Goal: Transaction & Acquisition: Purchase product/service

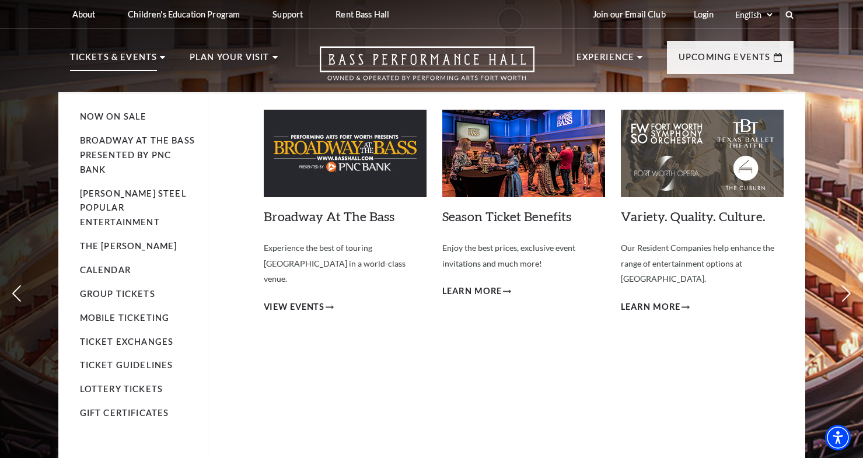
click at [119, 146] on li "Broadway At The Bass presented by PNC Bank" at bounding box center [138, 156] width 116 height 44
click at [112, 158] on link "Broadway At The Bass presented by PNC Bank" at bounding box center [137, 154] width 115 height 39
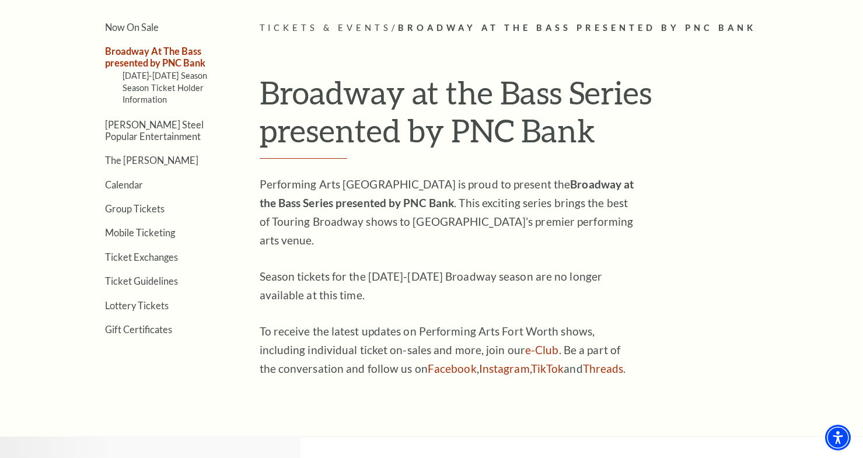
scroll to position [214, 0]
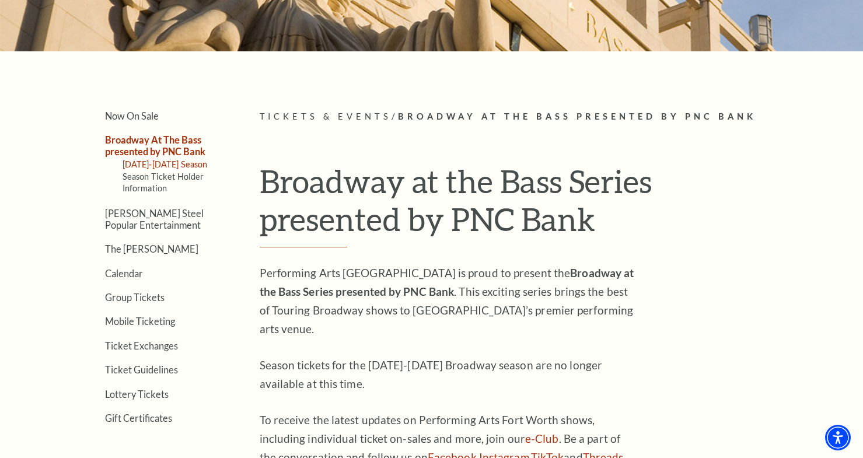
click at [160, 163] on link "[DATE]-[DATE] Season" at bounding box center [165, 164] width 85 height 10
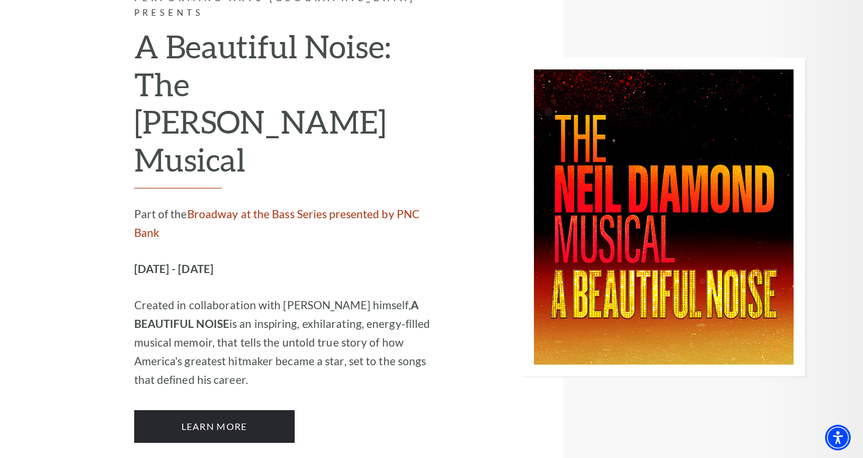
scroll to position [2064, 0]
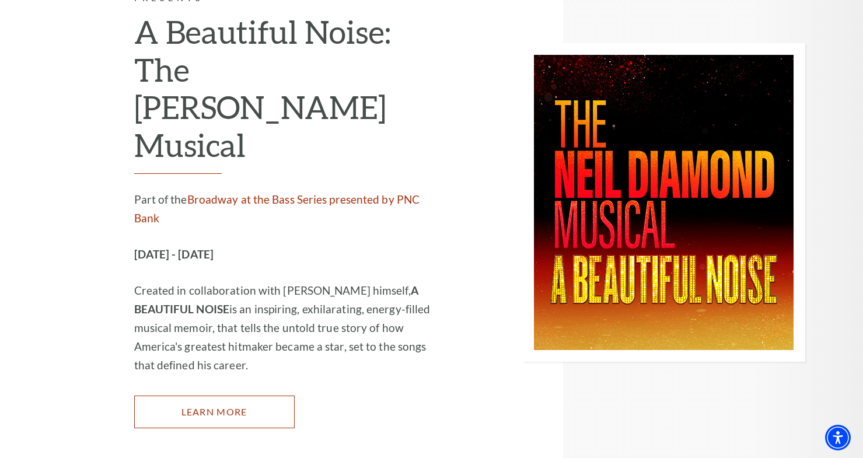
click at [258, 396] on link "Learn More" at bounding box center [214, 412] width 160 height 33
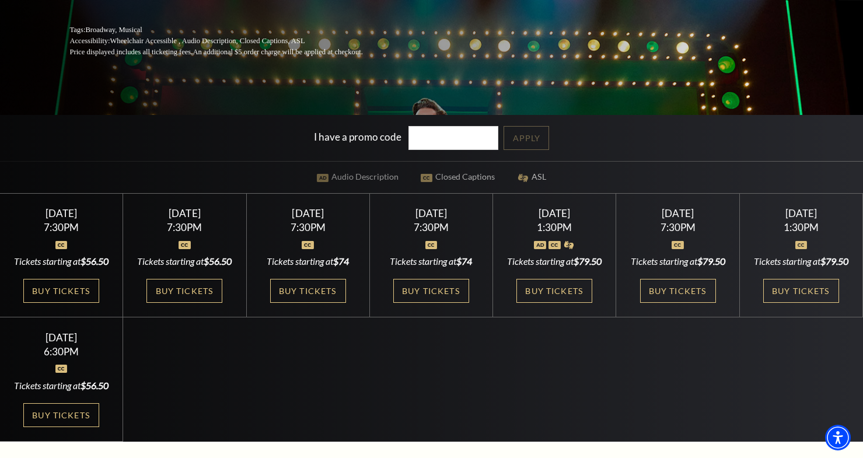
scroll to position [315, 0]
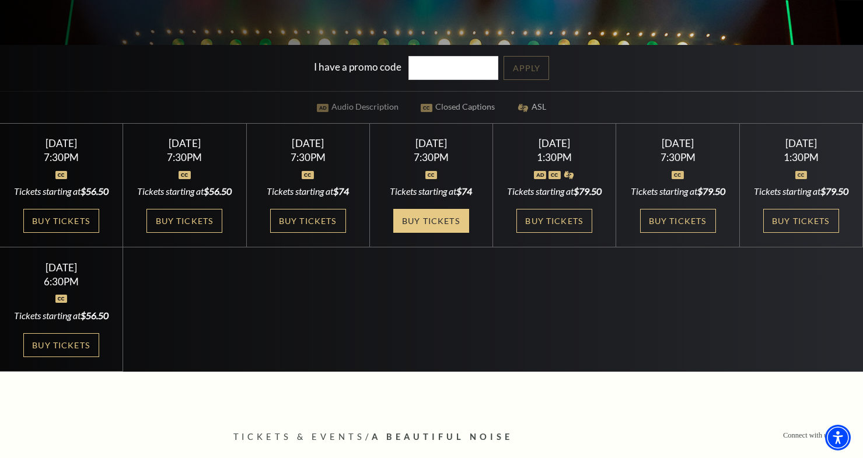
click at [449, 223] on link "Buy Tickets" at bounding box center [431, 221] width 76 height 24
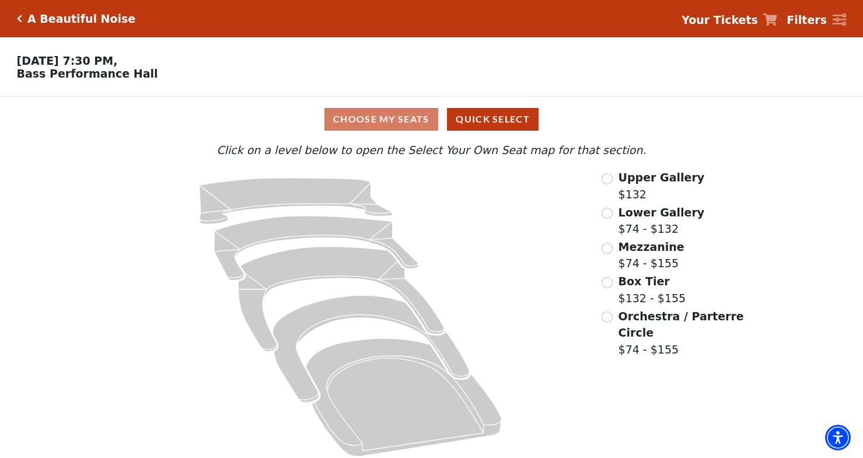
scroll to position [8, 0]
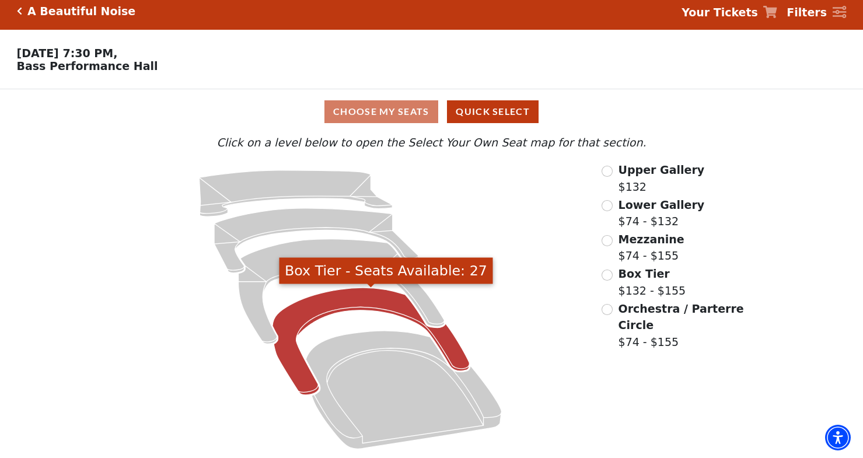
click at [294, 309] on icon "Box Tier - Seats Available: 27" at bounding box center [371, 341] width 197 height 107
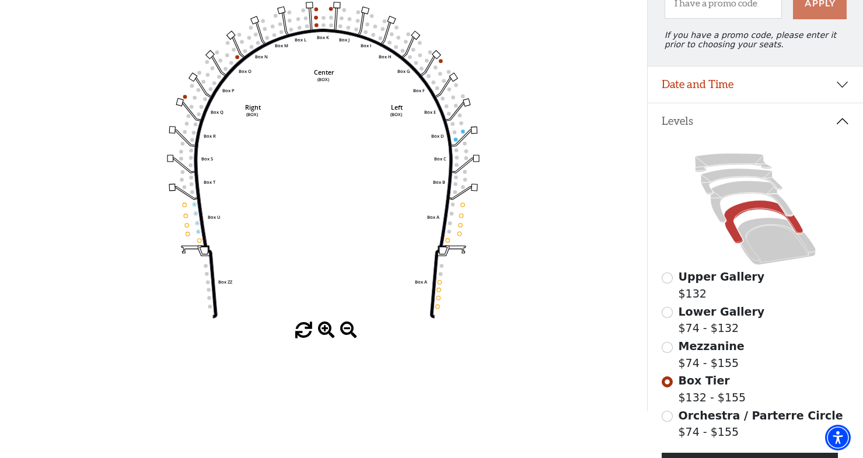
scroll to position [157, 0]
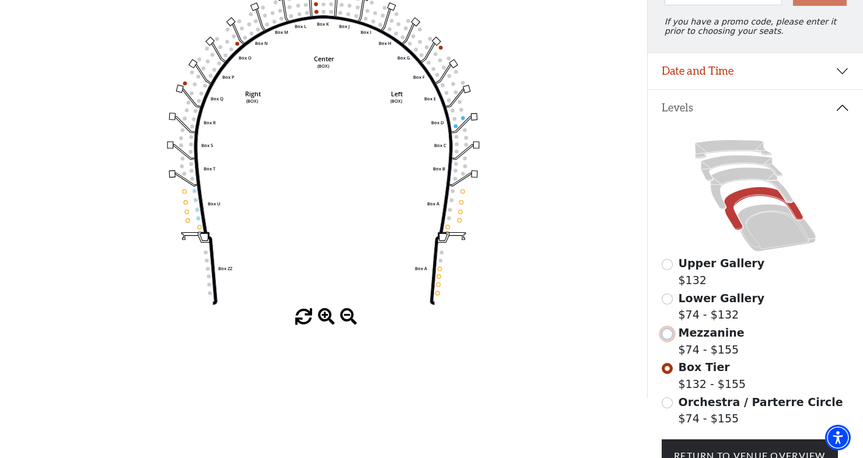
click at [668, 338] on input "Mezzanine$74 - $155\a" at bounding box center [667, 334] width 11 height 11
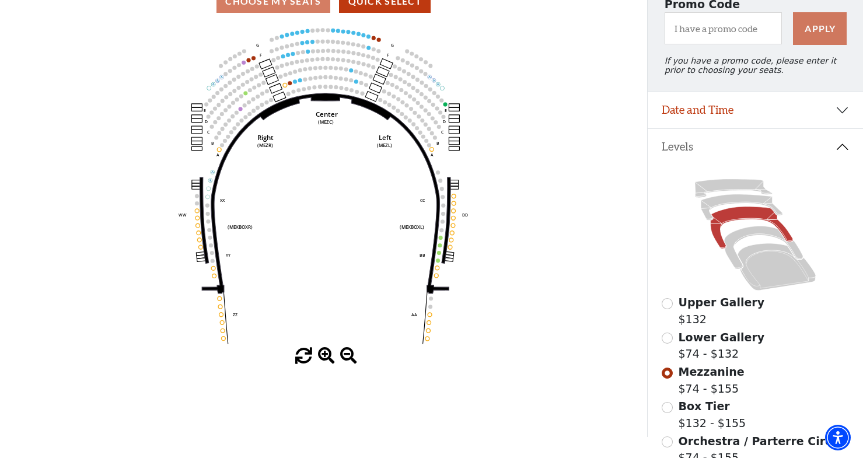
scroll to position [115, 0]
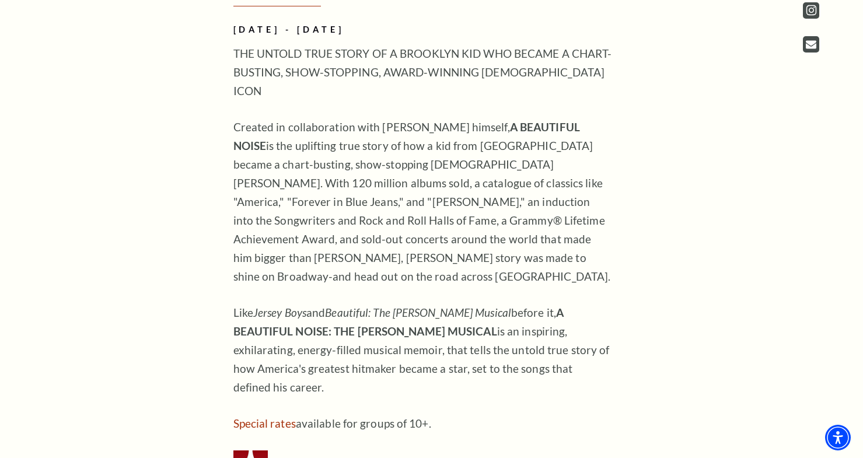
scroll to position [966, 0]
